Goal: Check status: Check status

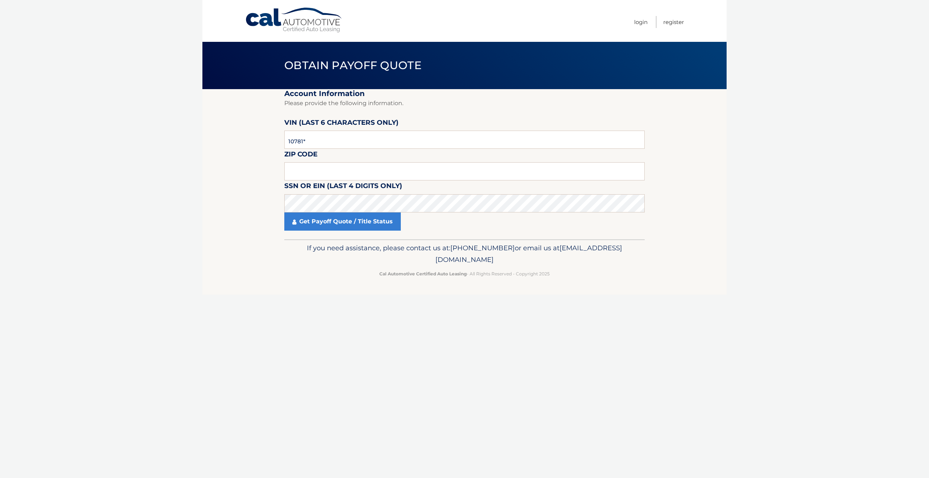
type input "107812"
drag, startPoint x: 319, startPoint y: 172, endPoint x: 315, endPoint y: 173, distance: 3.8
click at [320, 173] on input "text" at bounding box center [464, 171] width 360 height 18
type input "14212"
click at [348, 221] on link "Get Payoff Quote / Title Status" at bounding box center [342, 222] width 116 height 18
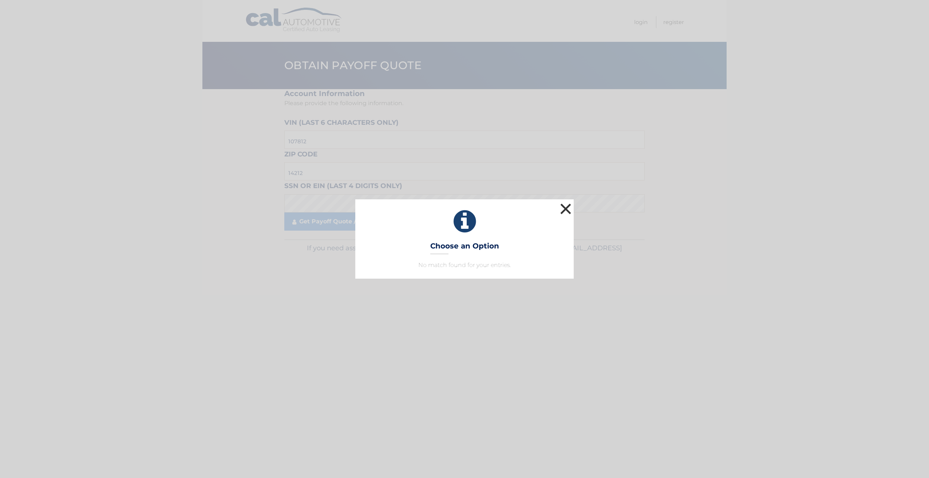
click at [565, 209] on button "×" at bounding box center [565, 209] width 15 height 15
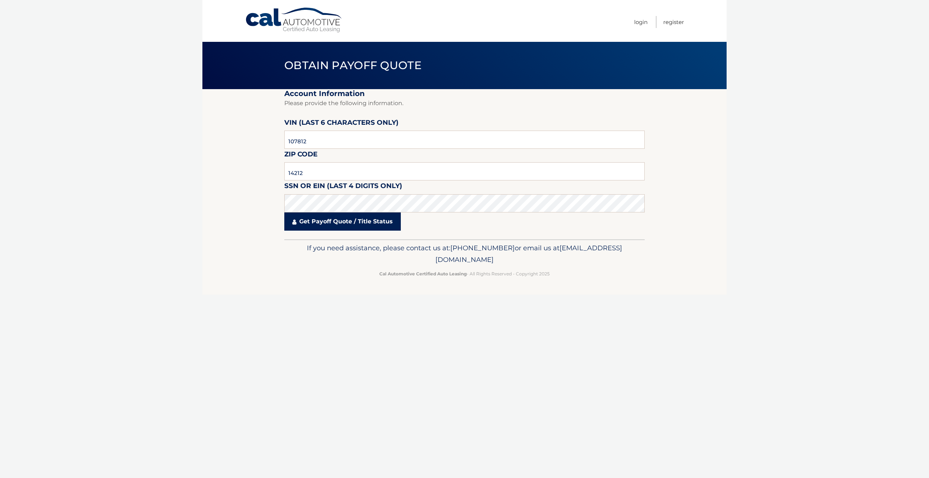
click at [326, 222] on link "Get Payoff Quote / Title Status" at bounding box center [342, 222] width 116 height 18
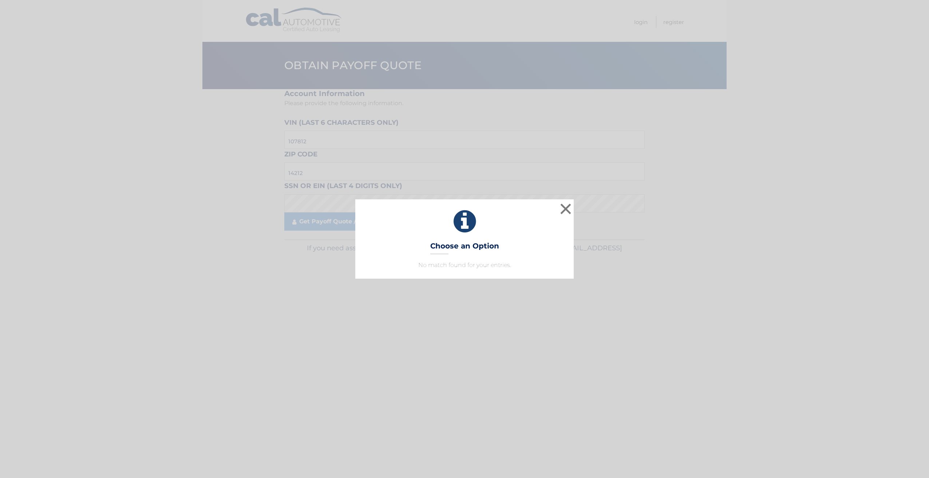
click at [585, 287] on div "× Choose an Option No match found for your entries. This is what you see on sec…" at bounding box center [464, 239] width 929 height 478
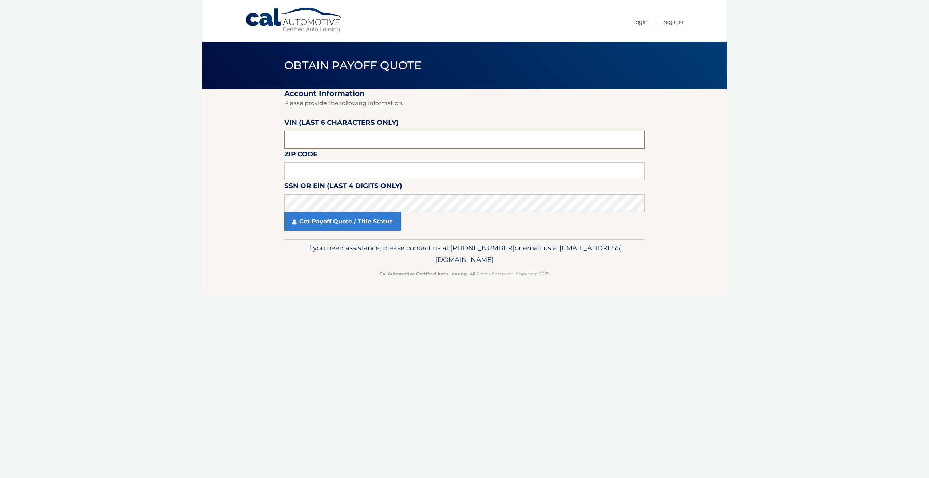
click at [305, 139] on input "text" at bounding box center [464, 140] width 360 height 18
type input "107812"
click at [340, 226] on link "Get Payoff Quote / Title Status" at bounding box center [342, 222] width 116 height 18
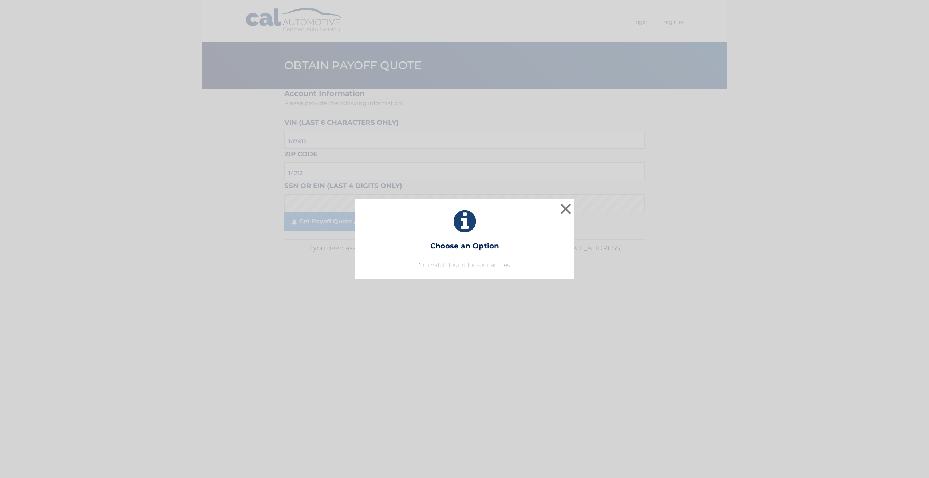
click at [457, 268] on p "No match found for your entries." at bounding box center [464, 265] width 200 height 9
click at [566, 207] on button "×" at bounding box center [565, 209] width 15 height 15
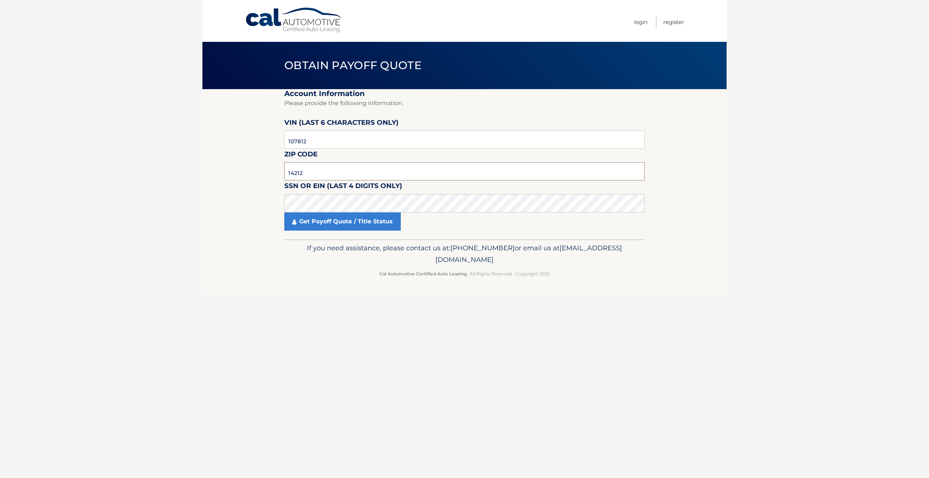
drag, startPoint x: 326, startPoint y: 173, endPoint x: 283, endPoint y: 177, distance: 43.4
click at [283, 177] on section "Account Information Please provide the following information. VIN (last 6 chara…" at bounding box center [464, 164] width 524 height 150
type input "14085"
click at [317, 221] on link "Get Payoff Quote / Title Status" at bounding box center [342, 222] width 116 height 18
click at [343, 224] on link "Get Payoff Quote / Title Status" at bounding box center [342, 222] width 116 height 18
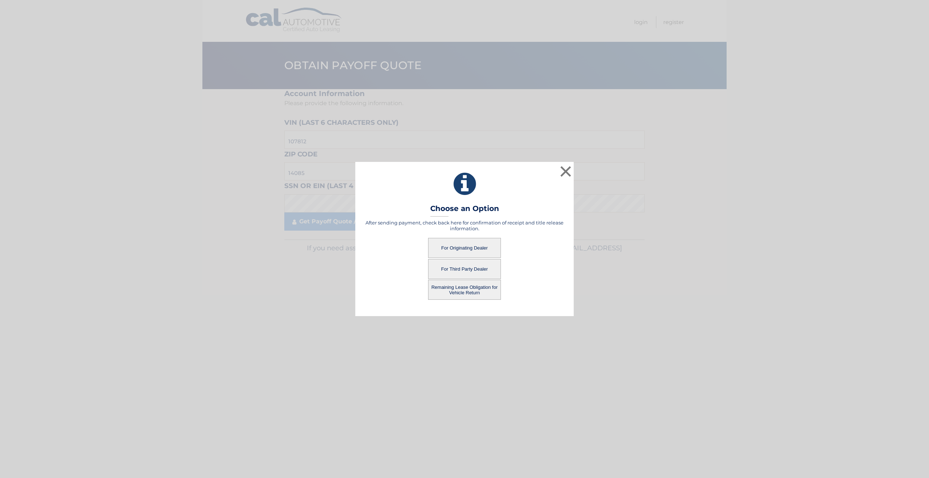
click at [460, 290] on button "Remaining Lease Obligation for Vehicle Return" at bounding box center [464, 290] width 73 height 20
click at [463, 287] on button "Remaining Lease Obligation for Vehicle Return" at bounding box center [464, 290] width 73 height 20
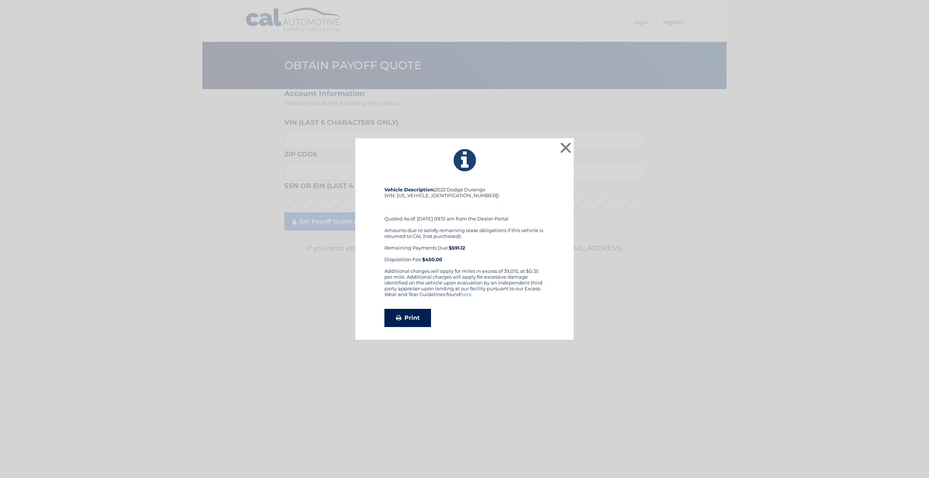
click at [416, 321] on link "Print" at bounding box center [407, 318] width 47 height 18
click at [561, 147] on button "×" at bounding box center [565, 148] width 15 height 15
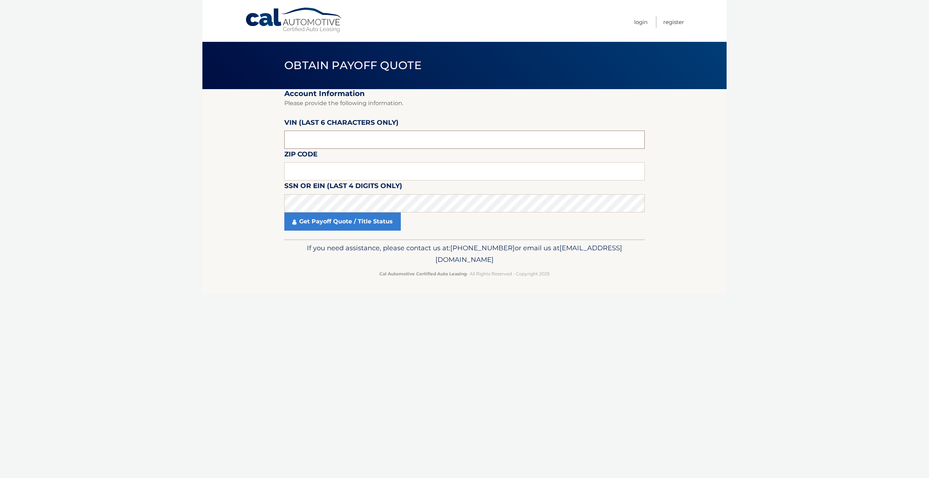
click at [334, 139] on input "text" at bounding box center [464, 140] width 360 height 18
type input "107812"
type input "14085"
click at [343, 219] on link "Get Payoff Quote / Title Status" at bounding box center [342, 222] width 116 height 18
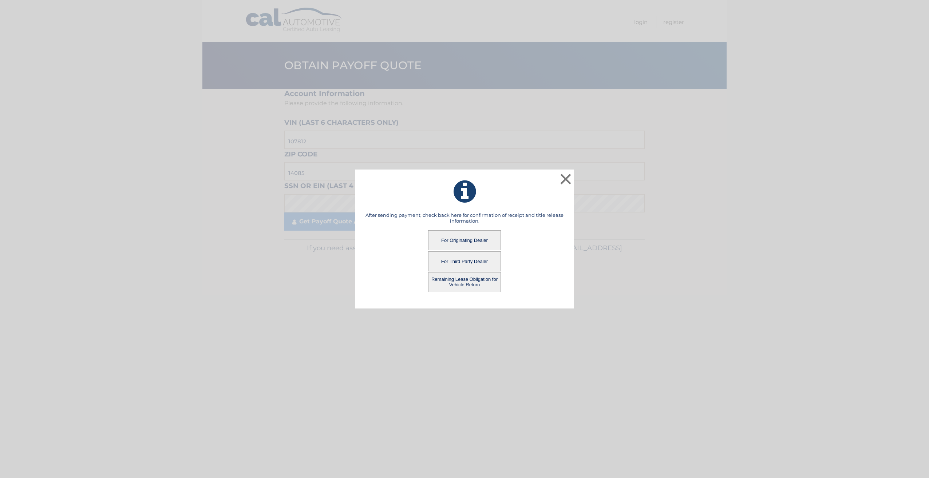
click at [466, 239] on button "For Originating Dealer" at bounding box center [464, 240] width 73 height 20
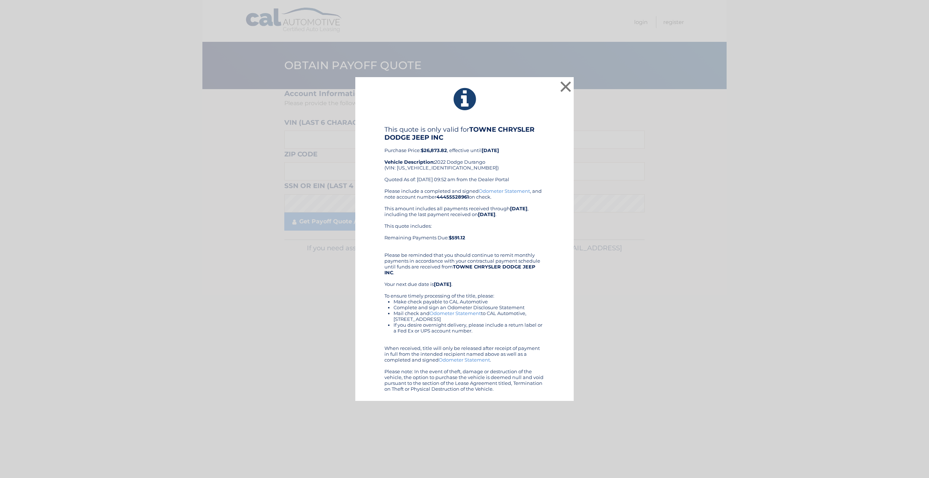
drag, startPoint x: 525, startPoint y: 152, endPoint x: 532, endPoint y: 153, distance: 7.7
click at [565, 85] on button "×" at bounding box center [565, 86] width 15 height 15
